Goal: Navigation & Orientation: Find specific page/section

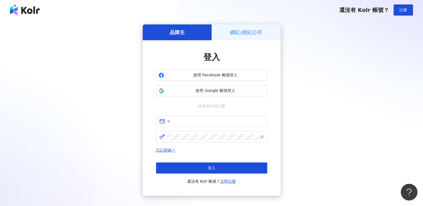
click at [239, 26] on div "網紅/經紀公司" at bounding box center [246, 32] width 69 height 16
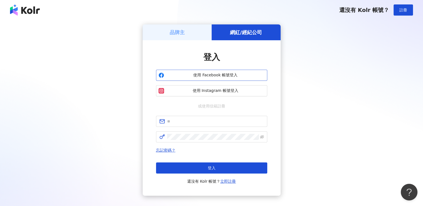
click at [213, 76] on span "使用 Facebook 帳號登入" at bounding box center [215, 76] width 98 height 6
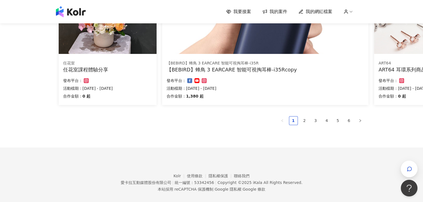
scroll to position [384, 0]
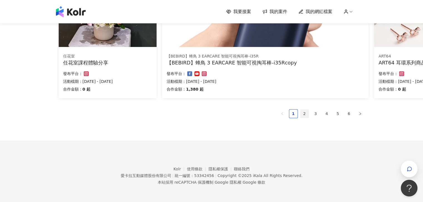
click at [305, 115] on link "2" at bounding box center [304, 114] width 8 height 8
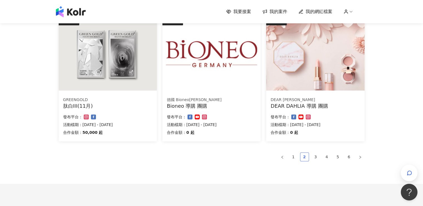
scroll to position [366, 0]
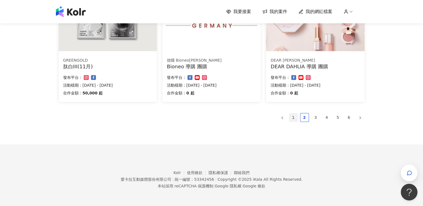
click at [294, 115] on link "1" at bounding box center [293, 117] width 8 height 8
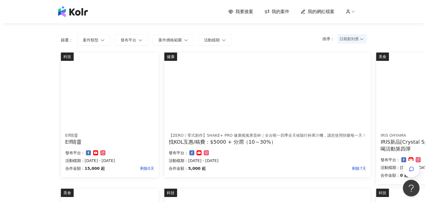
scroll to position [18, 0]
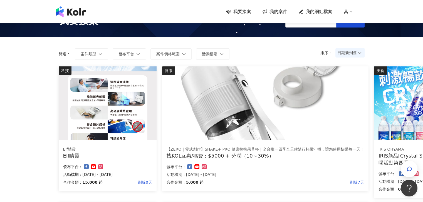
click at [126, 114] on img at bounding box center [108, 103] width 98 height 74
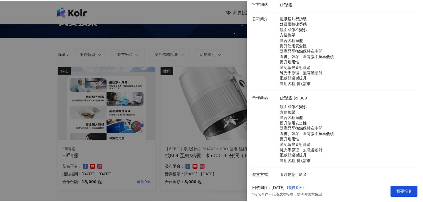
scroll to position [0, 0]
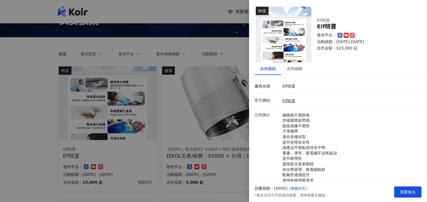
click at [162, 20] on div at bounding box center [213, 101] width 427 height 202
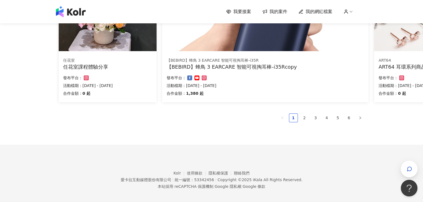
scroll to position [384, 0]
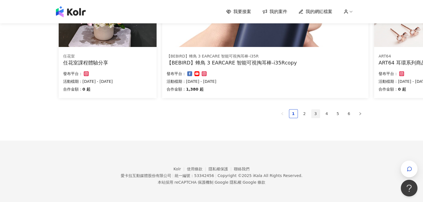
click at [317, 116] on link "3" at bounding box center [315, 114] width 8 height 8
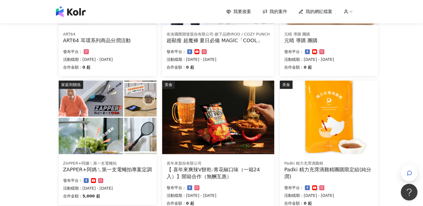
scroll to position [334, 0]
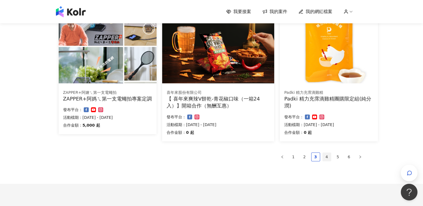
click at [327, 158] on link "4" at bounding box center [326, 157] width 8 height 8
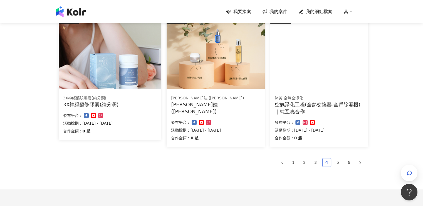
scroll to position [387, 0]
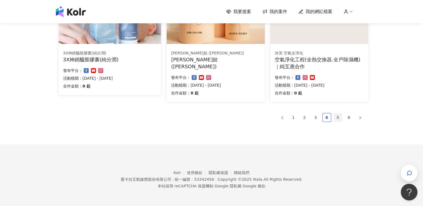
click at [337, 118] on link "5" at bounding box center [338, 117] width 8 height 8
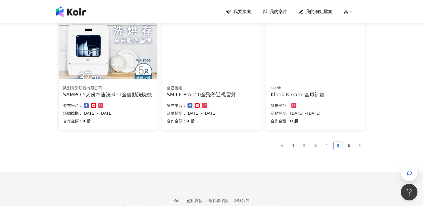
scroll to position [380, 0]
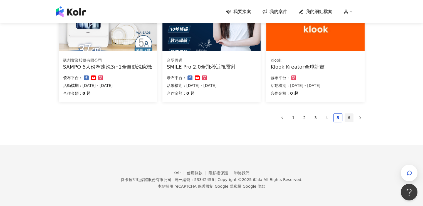
click at [348, 116] on link "6" at bounding box center [349, 118] width 8 height 8
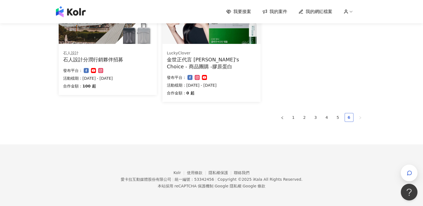
scroll to position [115, 0]
